Goal: Check status: Check status

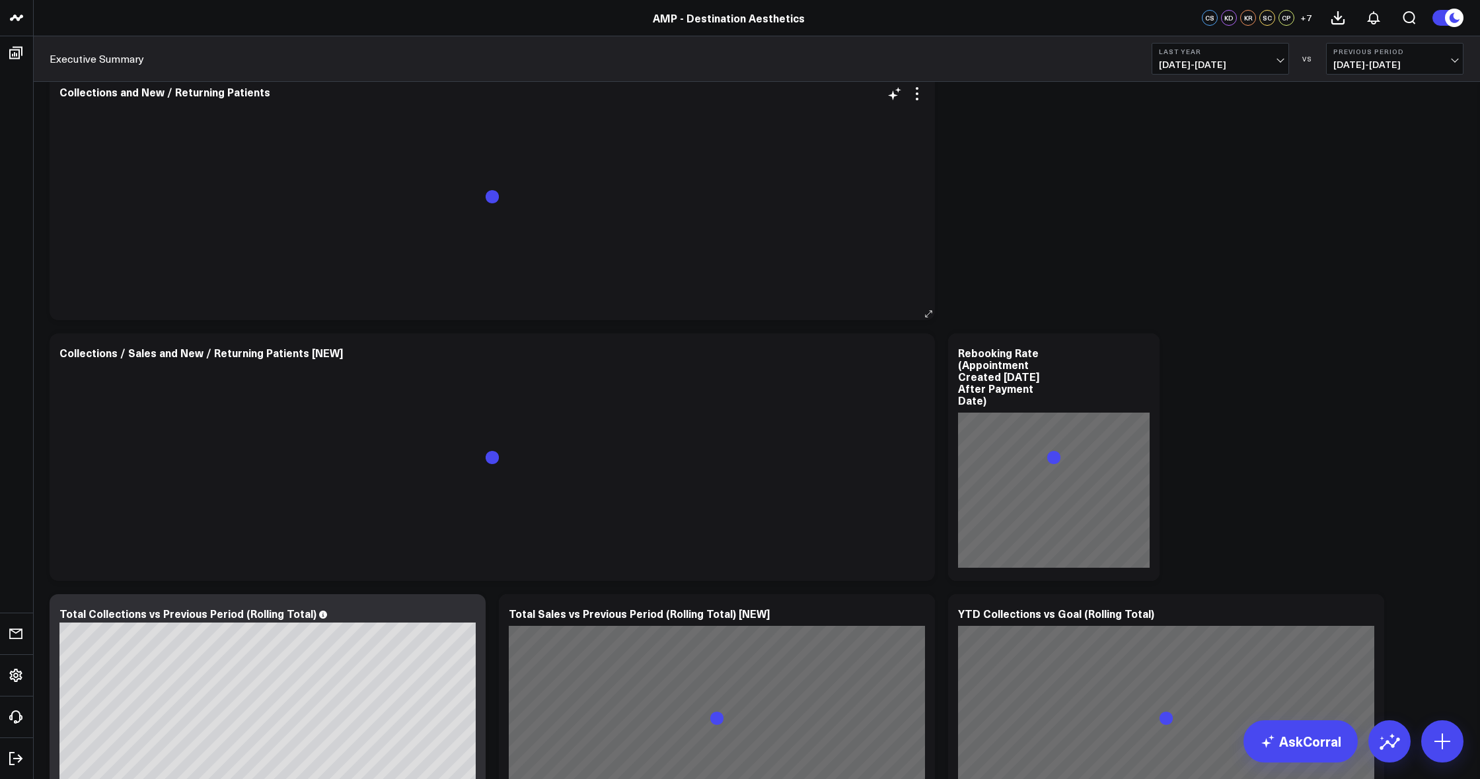
scroll to position [71, 0]
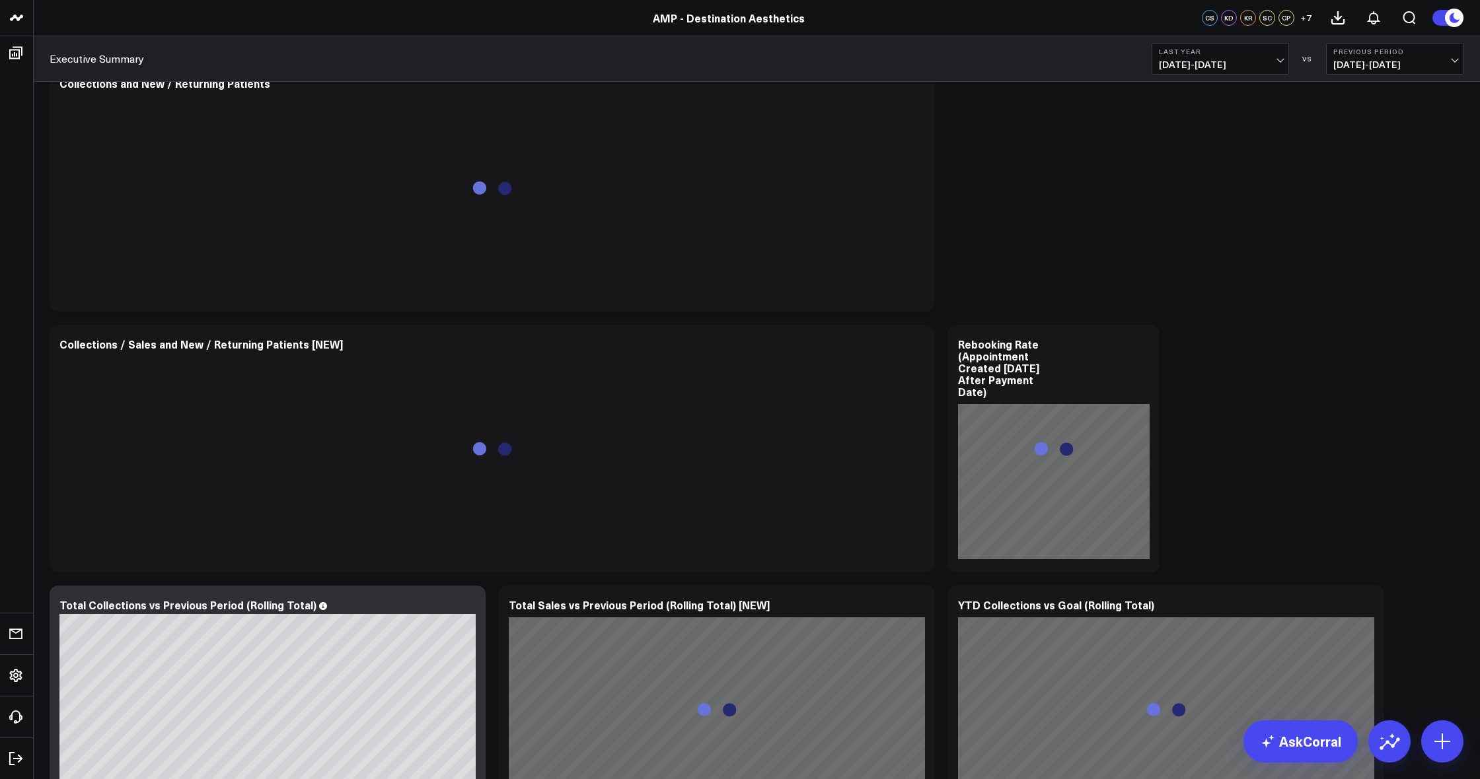
click at [1233, 62] on span "01/01/24 - 12/31/24" at bounding box center [1220, 64] width 123 height 11
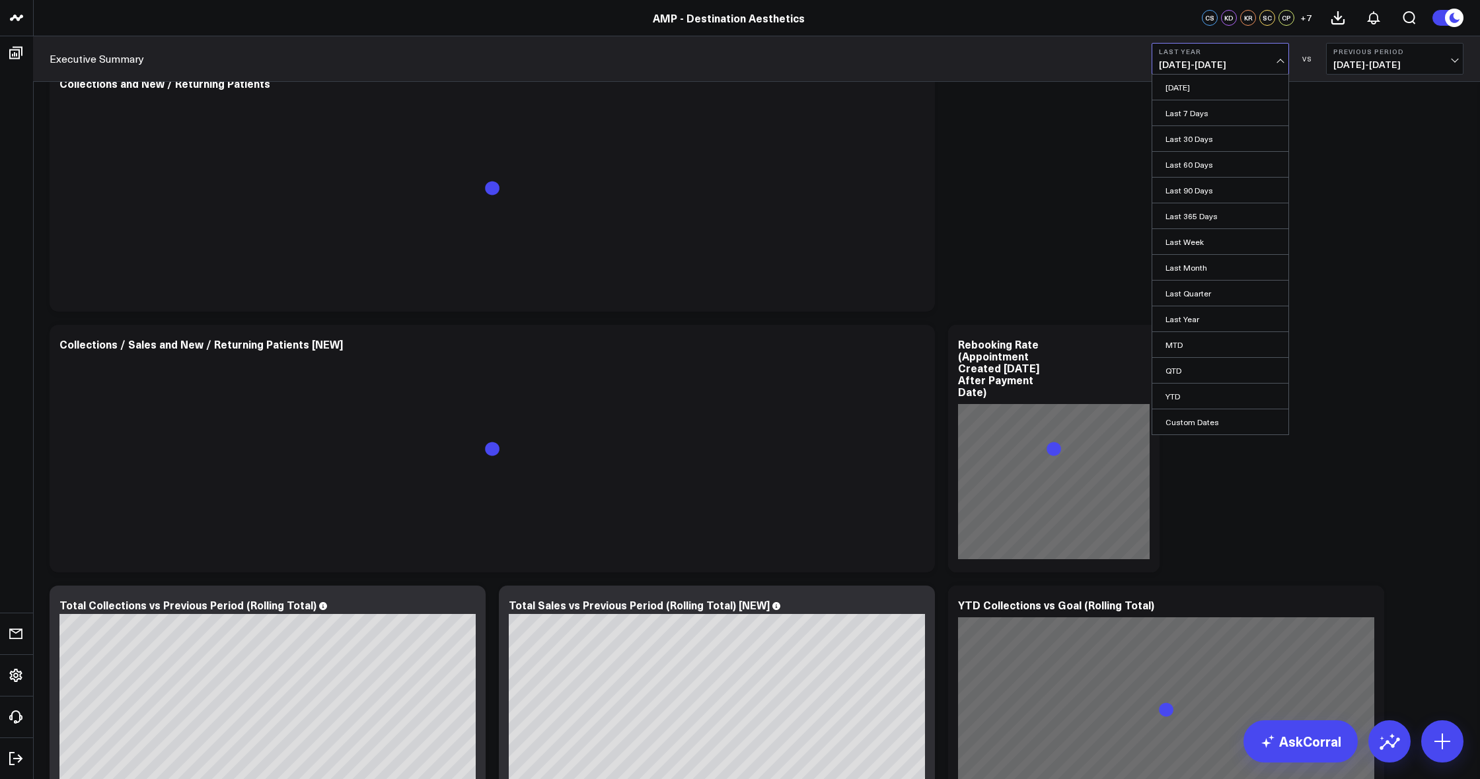
click at [248, 22] on div "AMP - Destination Aesthetics" at bounding box center [731, 18] width 1463 height 15
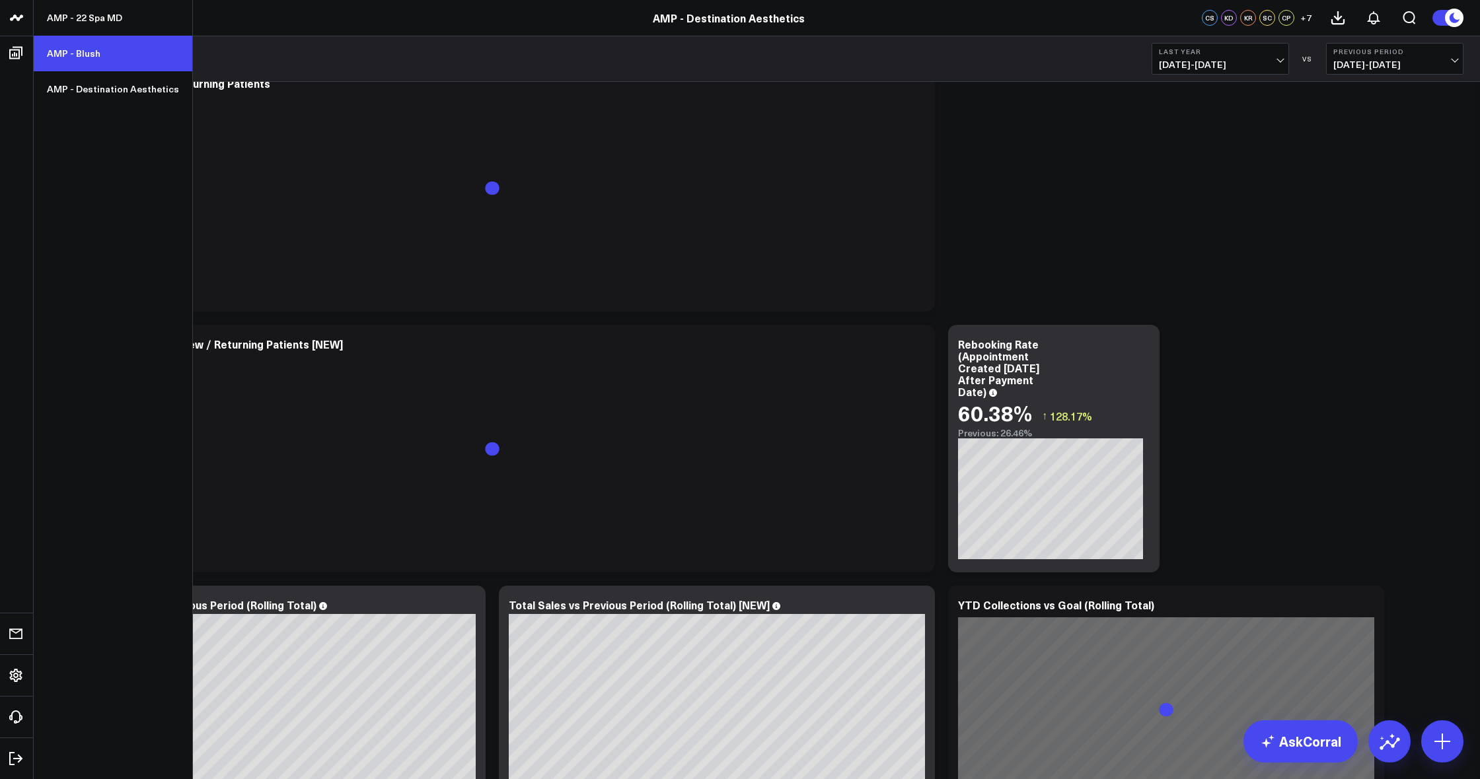
click at [93, 57] on link "AMP - Blush" at bounding box center [113, 54] width 159 height 36
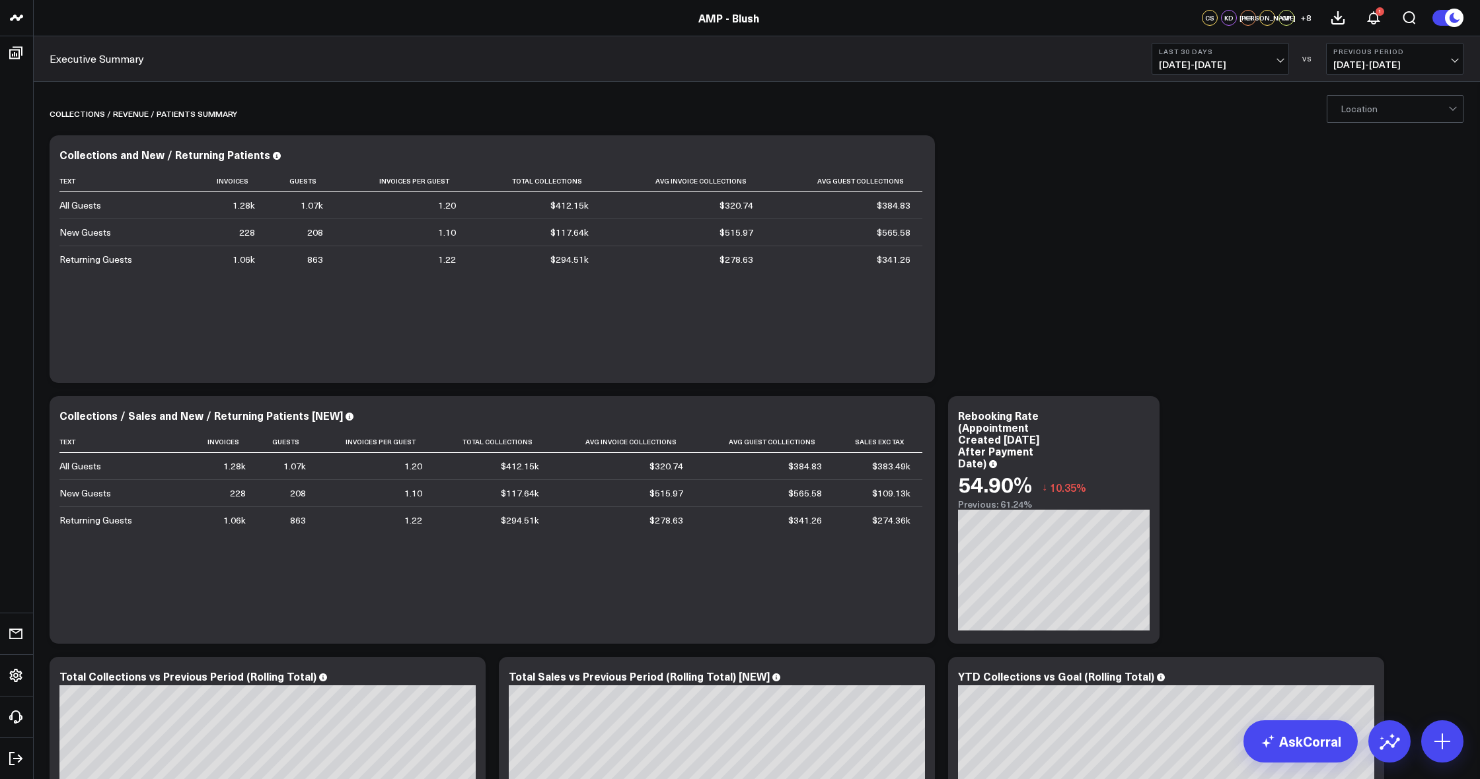
click at [1228, 59] on span "[DATE] - [DATE]" at bounding box center [1220, 64] width 123 height 11
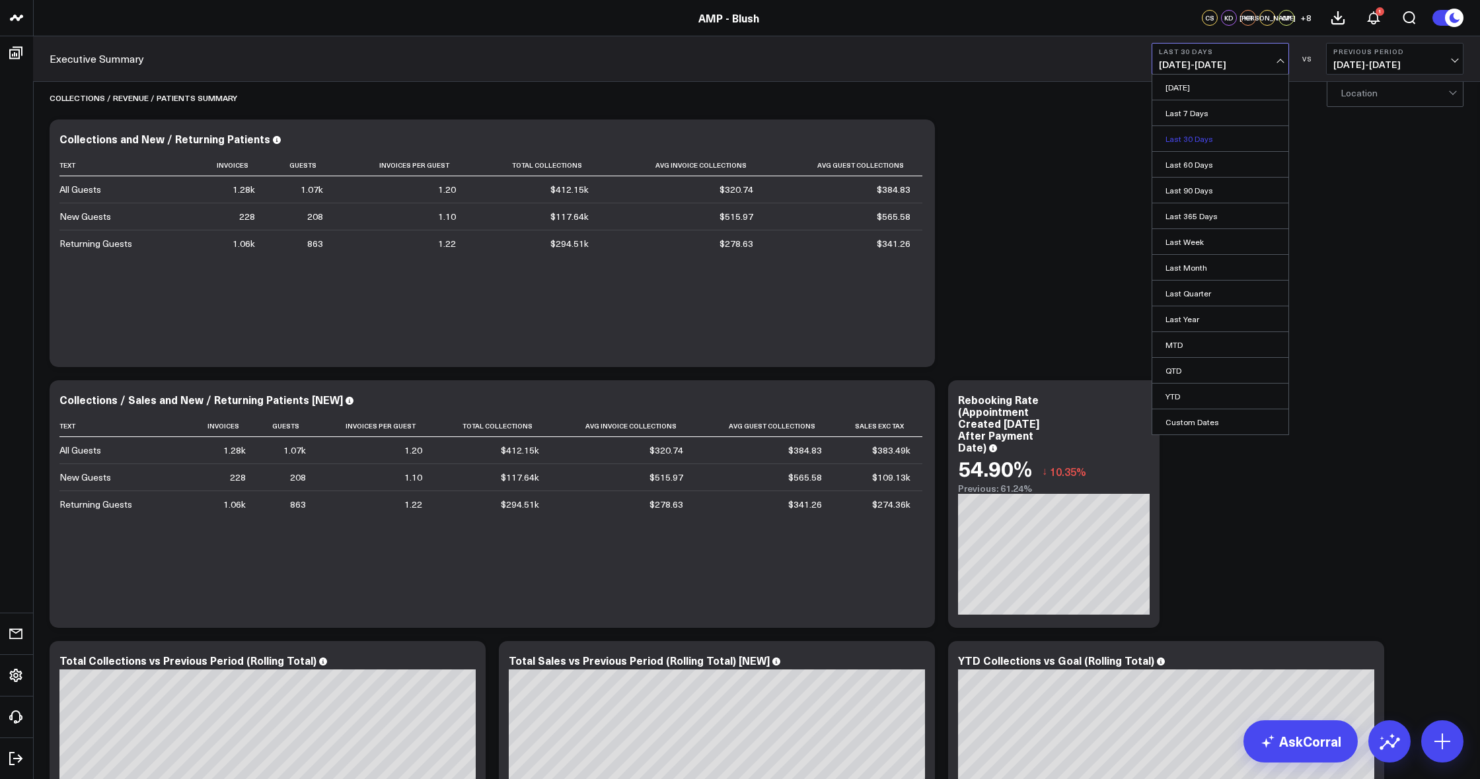
scroll to position [1, 0]
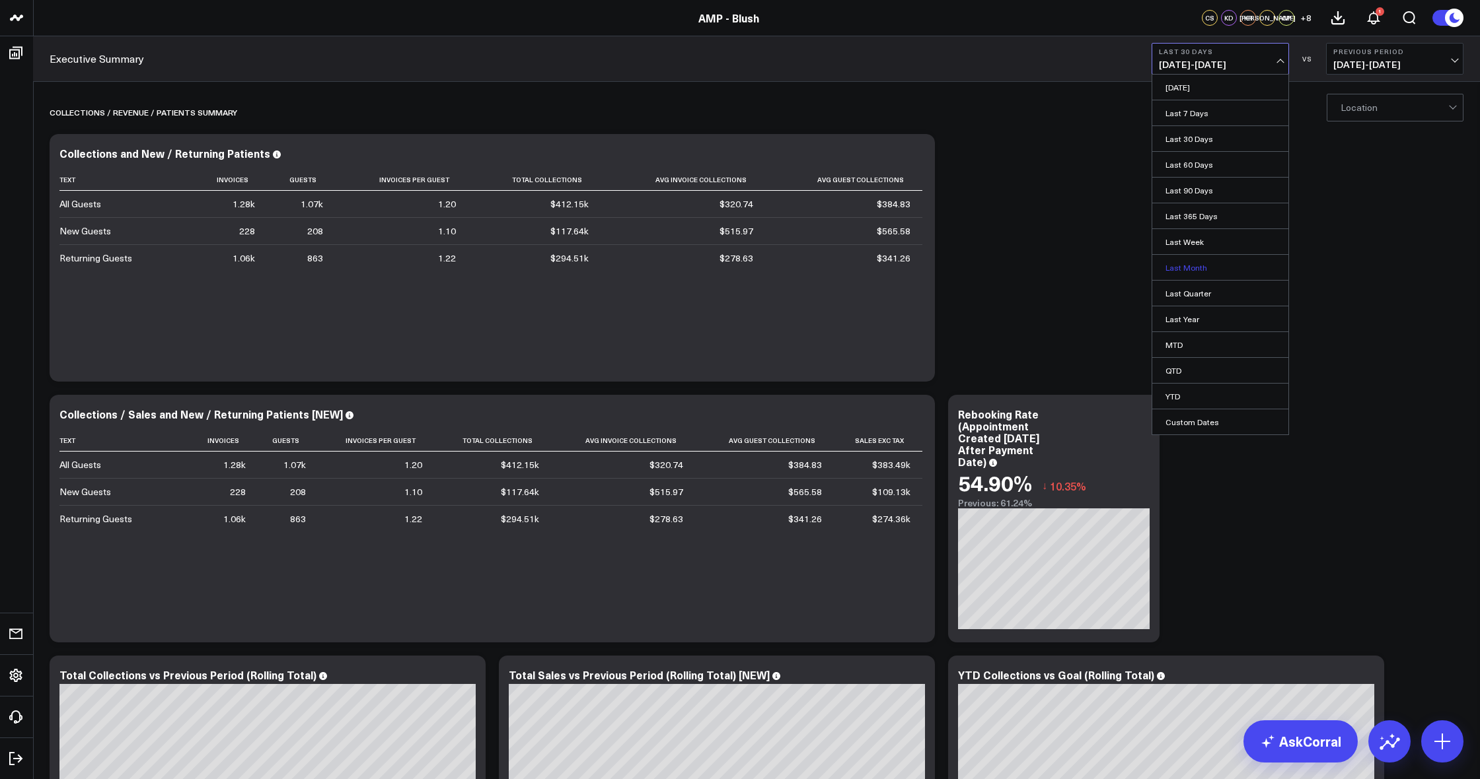
click at [1219, 271] on link "Last Month" at bounding box center [1220, 267] width 136 height 25
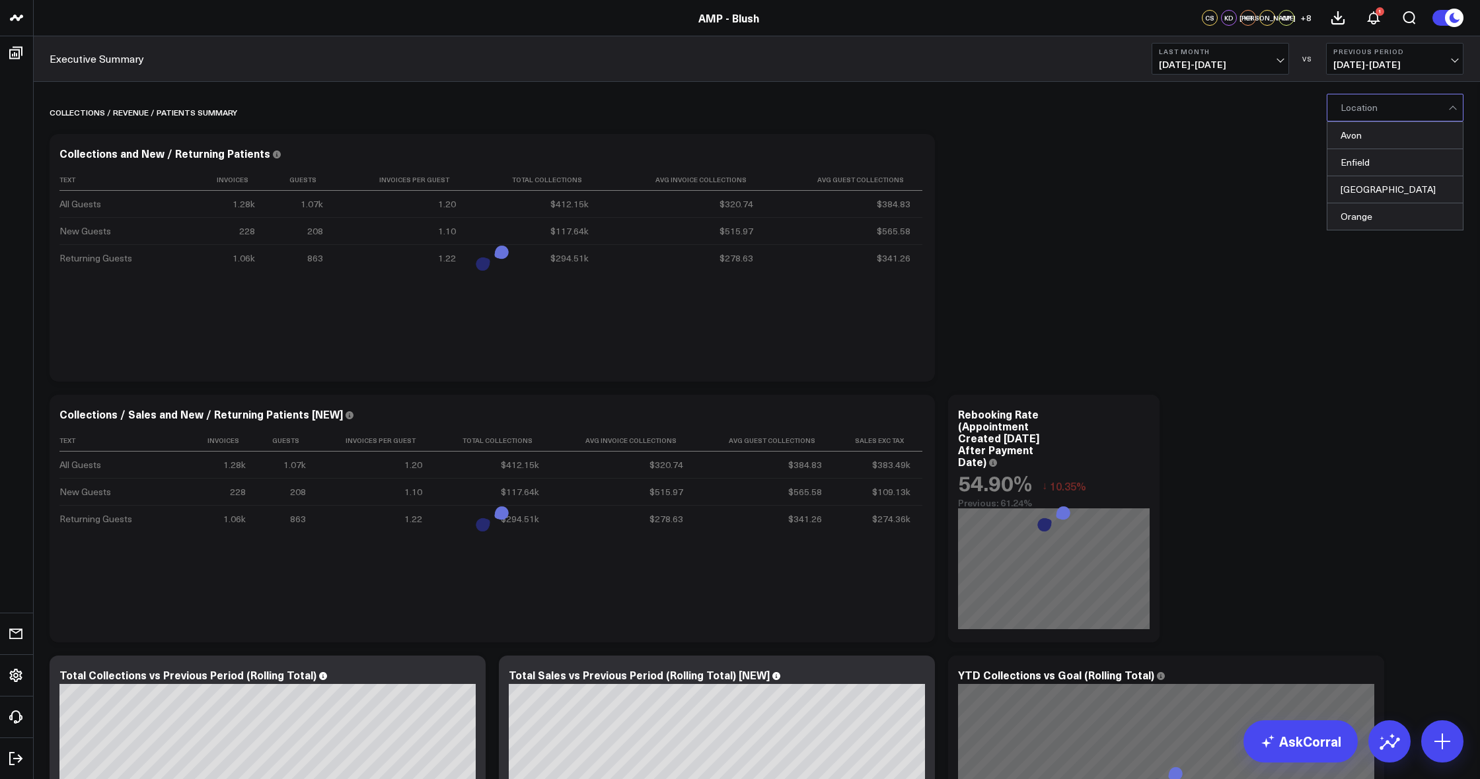
click at [1412, 112] on div at bounding box center [1394, 107] width 108 height 26
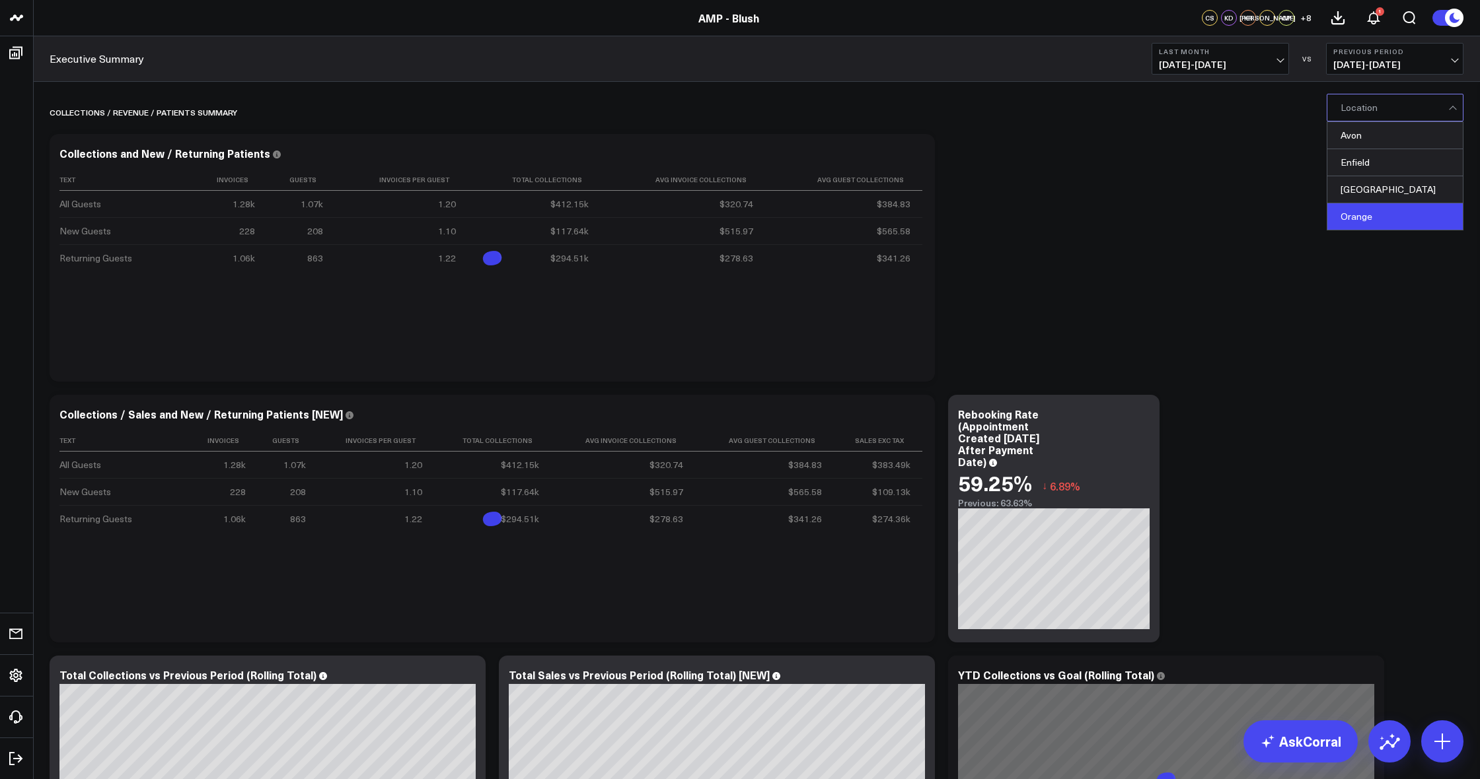
click at [1401, 225] on div "Orange" at bounding box center [1394, 216] width 135 height 26
